Goal: Use online tool/utility: Use online tool/utility

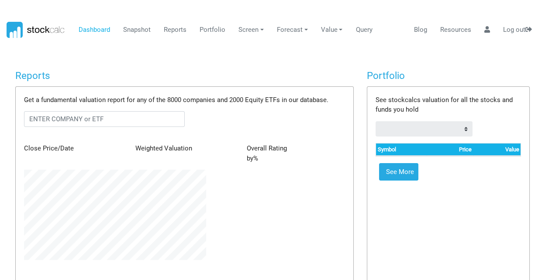
scroll to position [90, 195]
click at [244, 30] on link "Screen" at bounding box center [251, 30] width 32 height 17
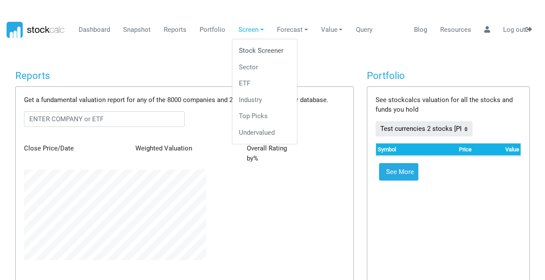
click at [256, 48] on link "Stock Screener" at bounding box center [265, 51] width 58 height 17
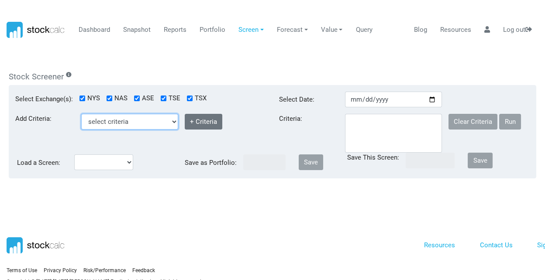
click at [107, 121] on select "select criteria Beta Buy Close Price Country ID Current Ratio Debt To Equity (%…" at bounding box center [129, 122] width 97 height 16
select select "ClosePrice"
click at [81, 114] on select "select criteria Beta Buy Close Price Country ID Current Ratio Debt To Equity (%…" at bounding box center [129, 122] width 97 height 16
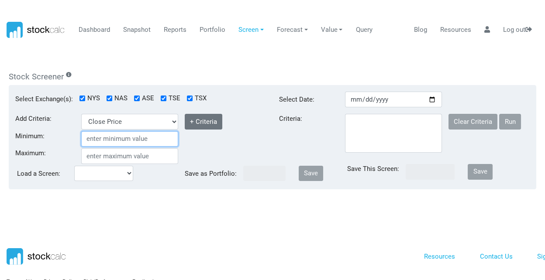
click at [118, 136] on input "Minimum:" at bounding box center [129, 139] width 97 height 16
type input "100"
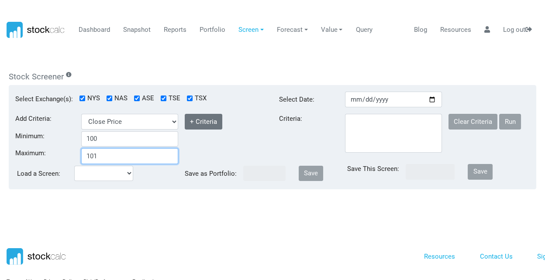
type input "101"
click at [204, 119] on button "+ Criteria" at bounding box center [204, 122] width 38 height 16
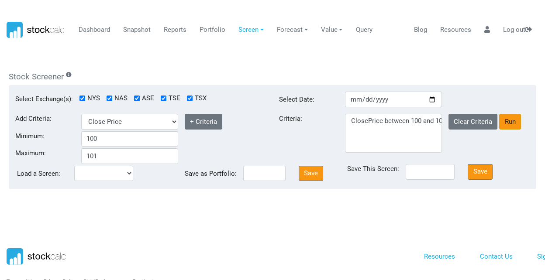
click at [507, 121] on button "Run" at bounding box center [510, 122] width 22 height 16
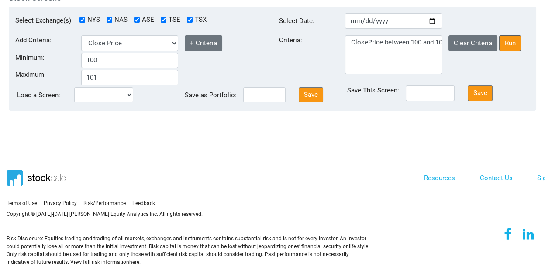
scroll to position [87, 0]
